Goal: Information Seeking & Learning: Learn about a topic

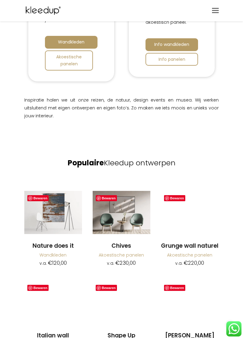
scroll to position [298, 0]
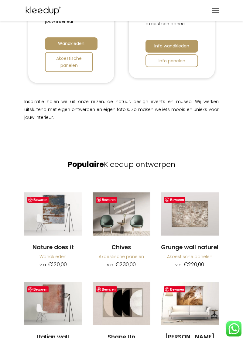
click at [185, 215] on img at bounding box center [190, 213] width 58 height 43
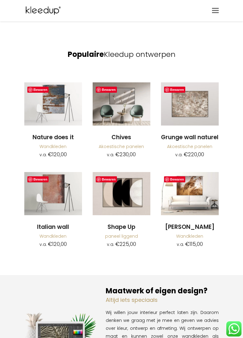
scroll to position [408, 0]
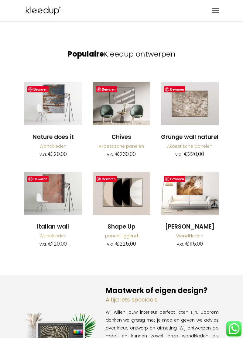
click at [185, 193] on img at bounding box center [190, 193] width 58 height 43
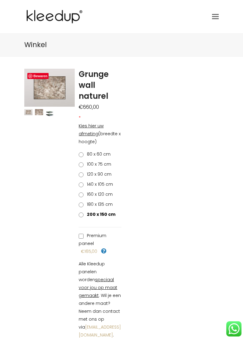
click at [105, 250] on icon at bounding box center [103, 250] width 5 height 5
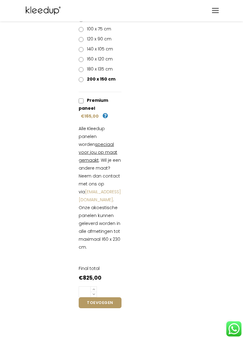
scroll to position [135, 0]
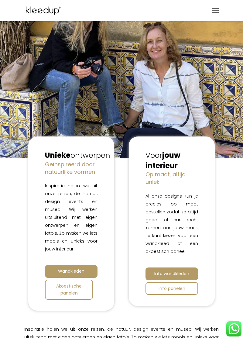
scroll to position [77, 0]
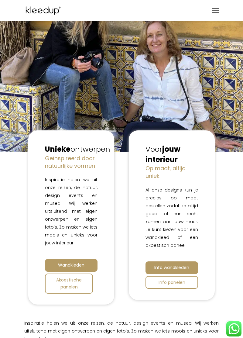
click at [68, 268] on span "Wandkleden" at bounding box center [71, 265] width 26 height 6
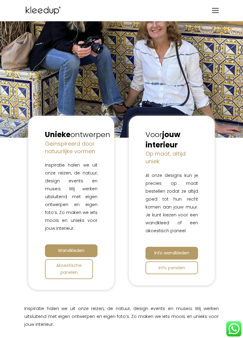
scroll to position [106, 0]
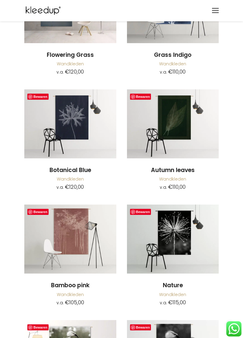
scroll to position [1807, 0]
